Goal: Use online tool/utility: Utilize a website feature to perform a specific function

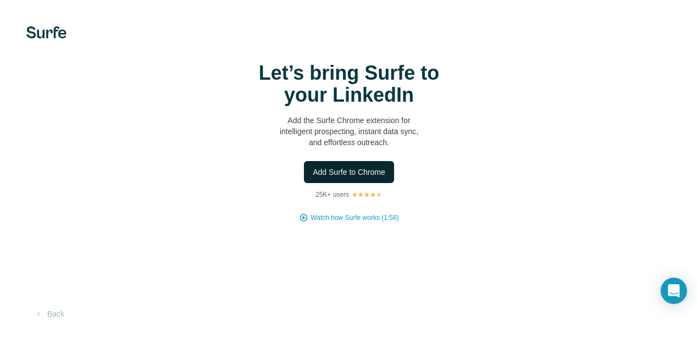
scroll to position [38, 0]
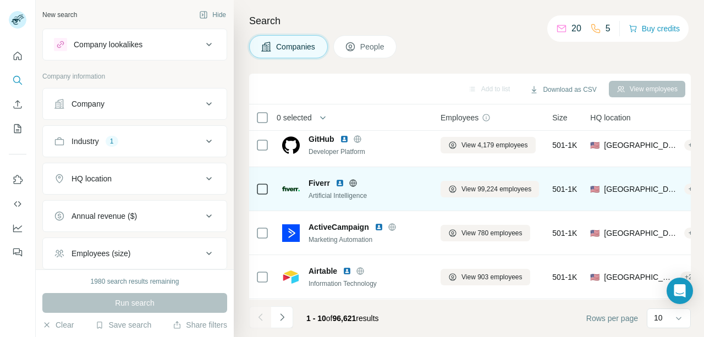
scroll to position [274, 0]
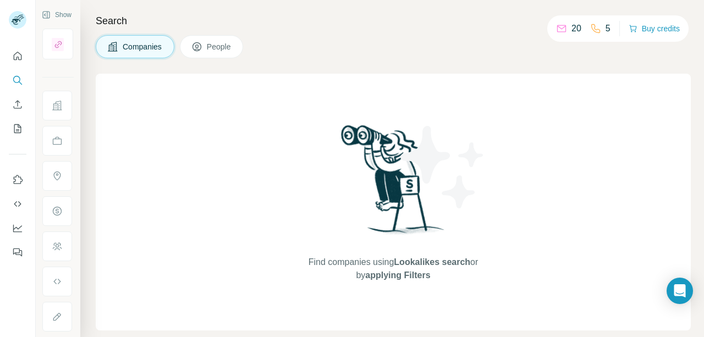
click at [318, 211] on div "Find companies using Lookalikes search or by applying Filters" at bounding box center [393, 202] width 198 height 257
drag, startPoint x: 356, startPoint y: 276, endPoint x: 442, endPoint y: 261, distance: 87.1
click at [442, 261] on span "Find companies using Lookalikes search or by applying Filters" at bounding box center [393, 269] width 176 height 26
click at [18, 80] on icon "Search" at bounding box center [17, 80] width 11 height 11
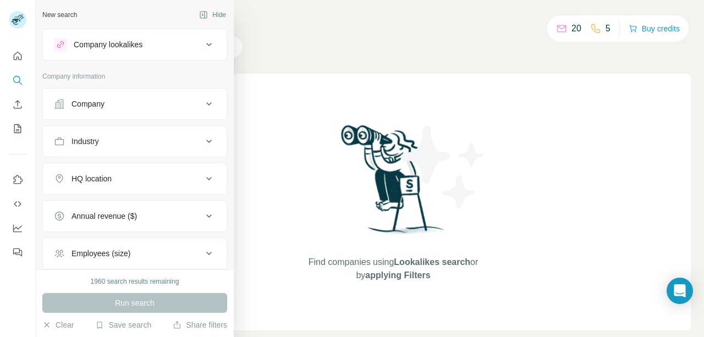
click at [60, 80] on p "Company information" at bounding box center [134, 76] width 185 height 10
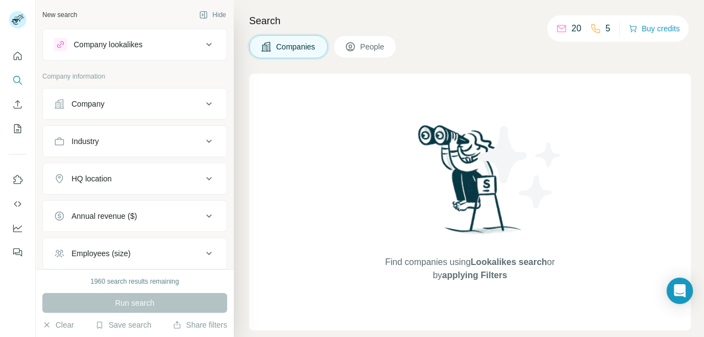
click at [105, 95] on button "Company" at bounding box center [135, 104] width 184 height 26
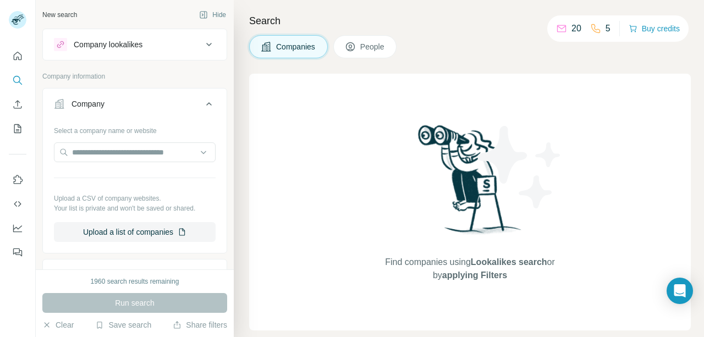
click at [105, 95] on button "Company" at bounding box center [135, 106] width 184 height 31
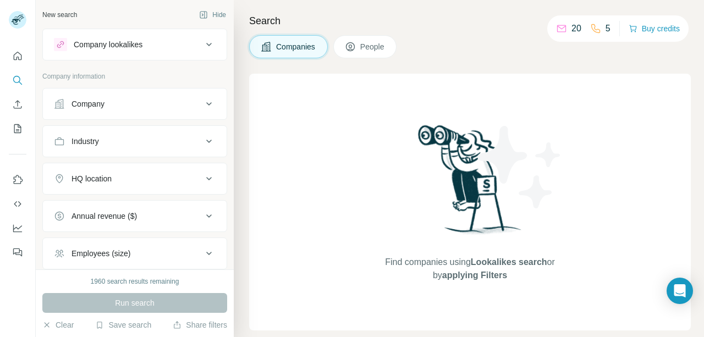
click at [153, 42] on div "Company lookalikes" at bounding box center [128, 44] width 148 height 13
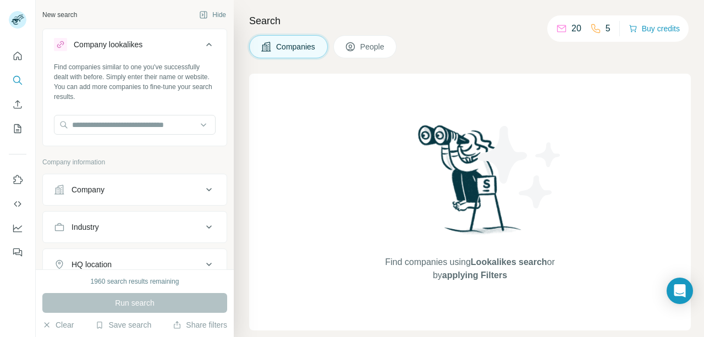
click at [153, 42] on div "Company lookalikes" at bounding box center [128, 44] width 148 height 13
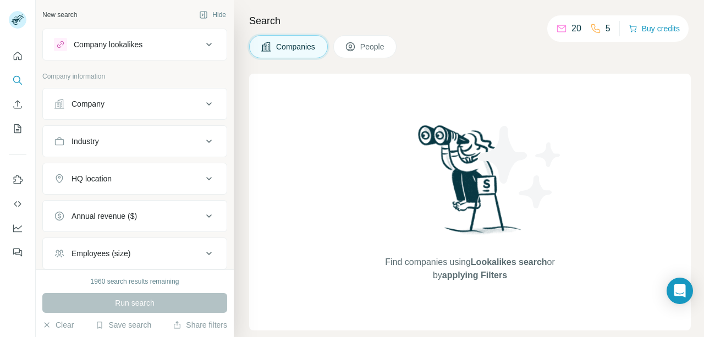
click at [153, 42] on div "Company lookalikes" at bounding box center [128, 44] width 148 height 13
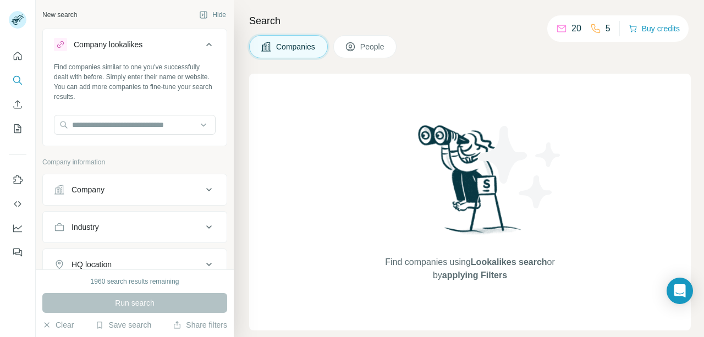
click at [153, 42] on div "Company lookalikes" at bounding box center [128, 44] width 148 height 13
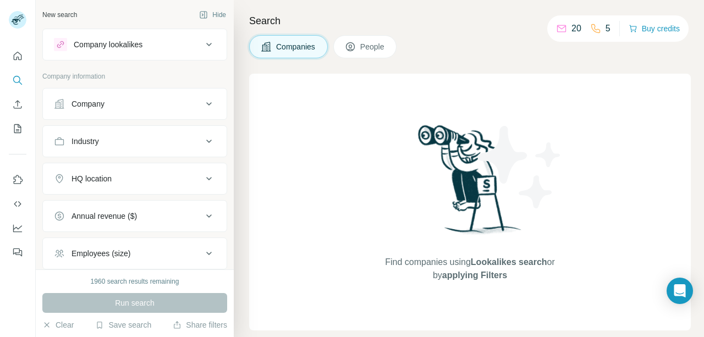
click at [153, 42] on div "Company lookalikes" at bounding box center [128, 44] width 148 height 13
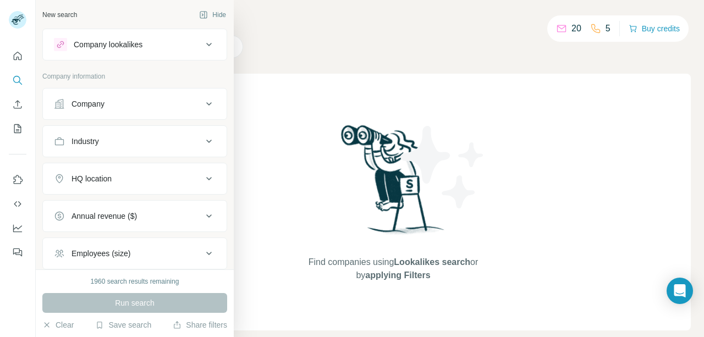
click at [99, 44] on div "Company lookalikes" at bounding box center [108, 44] width 69 height 11
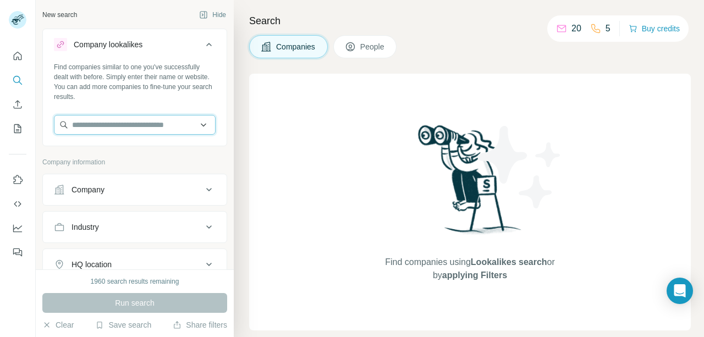
click at [136, 125] on input "text" at bounding box center [135, 125] width 162 height 20
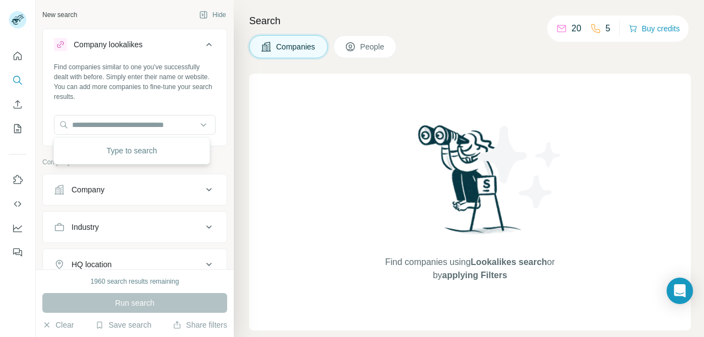
click at [126, 189] on div "Company" at bounding box center [128, 189] width 148 height 11
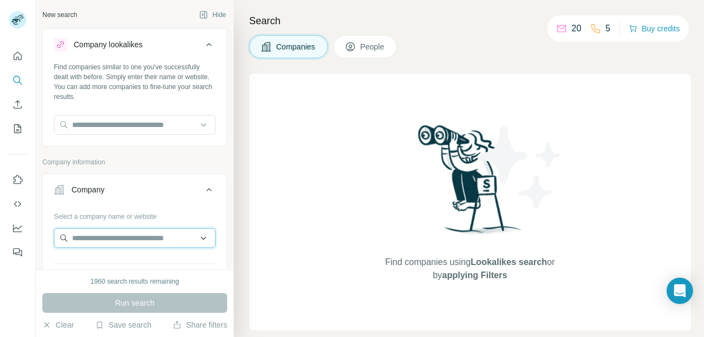
click at [128, 231] on input "text" at bounding box center [135, 238] width 162 height 20
click at [129, 232] on input "text" at bounding box center [135, 238] width 162 height 20
click at [141, 147] on div "Company lookalikes Find companies similar to one you've successfully dealt with…" at bounding box center [134, 296] width 185 height 535
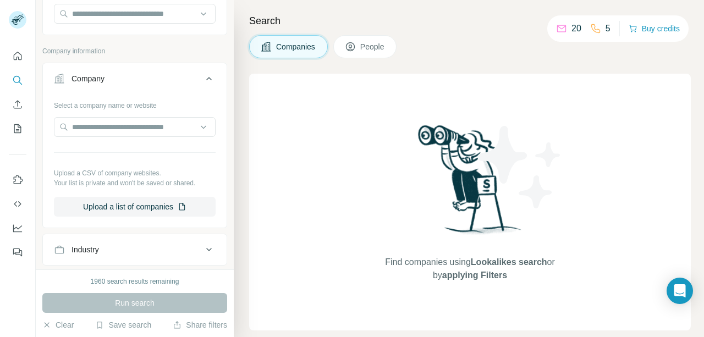
scroll to position [183, 0]
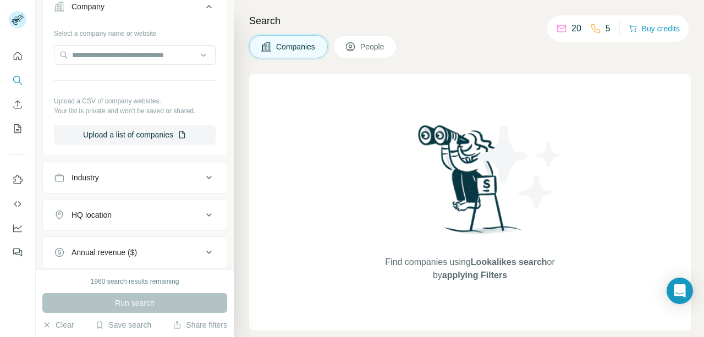
click at [146, 169] on button "Industry" at bounding box center [135, 177] width 184 height 26
click at [127, 202] on input at bounding box center [129, 205] width 136 height 12
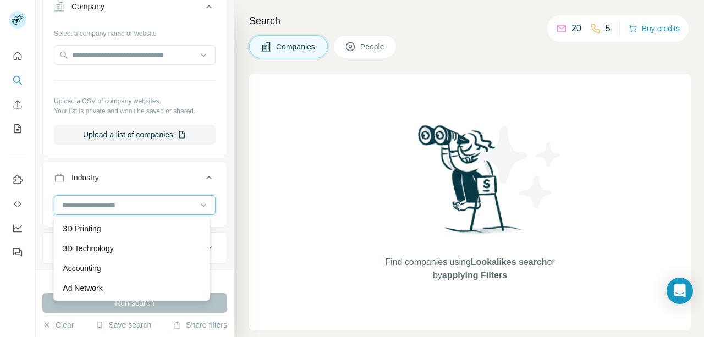
click at [127, 202] on input at bounding box center [129, 205] width 136 height 12
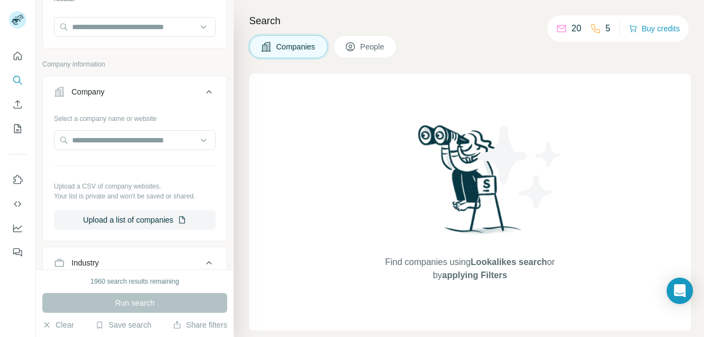
scroll to position [0, 0]
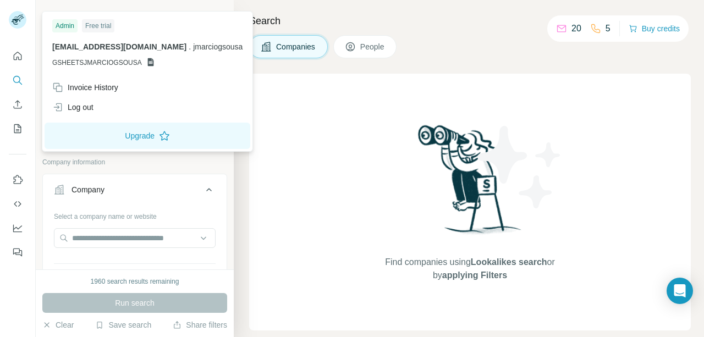
click at [23, 26] on rect at bounding box center [18, 20] width 18 height 18
click at [314, 47] on span "Companies" at bounding box center [296, 46] width 40 height 11
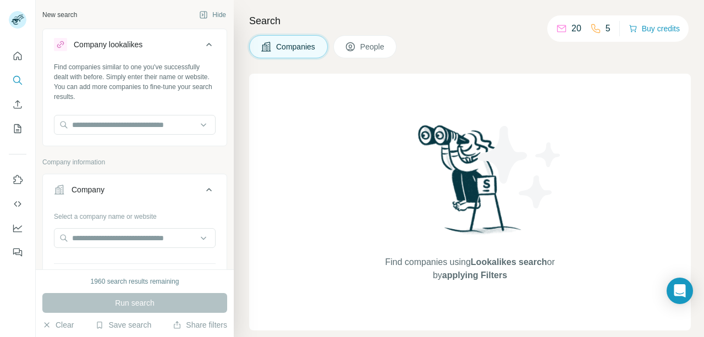
click at [314, 47] on span "Companies" at bounding box center [296, 46] width 40 height 11
click at [346, 45] on icon at bounding box center [350, 46] width 11 height 11
